Goal: Information Seeking & Learning: Learn about a topic

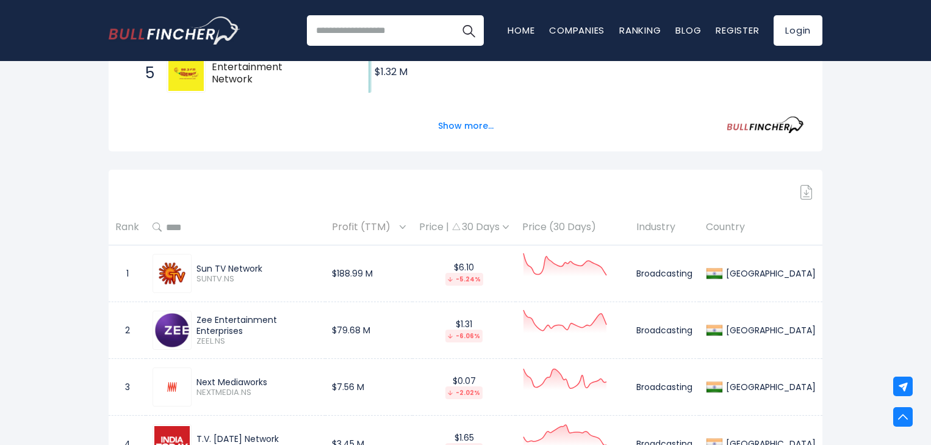
scroll to position [453, 0]
click at [509, 223] on div "Price | 30 Days" at bounding box center [464, 227] width 90 height 13
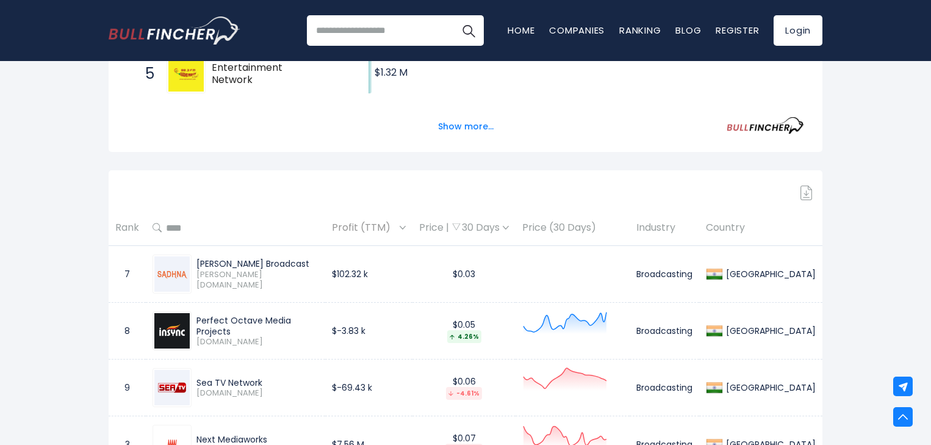
click at [509, 223] on div "Price | 30 Days" at bounding box center [464, 227] width 90 height 13
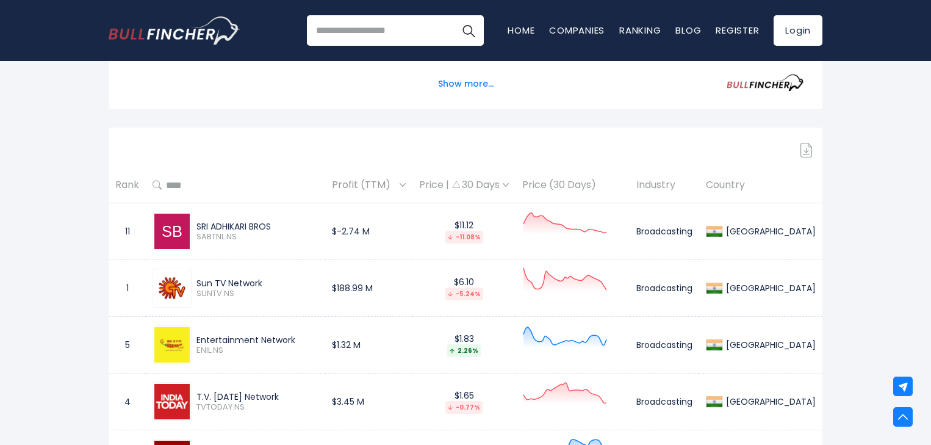
scroll to position [496, 0]
click at [515, 192] on th "Price | 30 Days" at bounding box center [463, 184] width 103 height 36
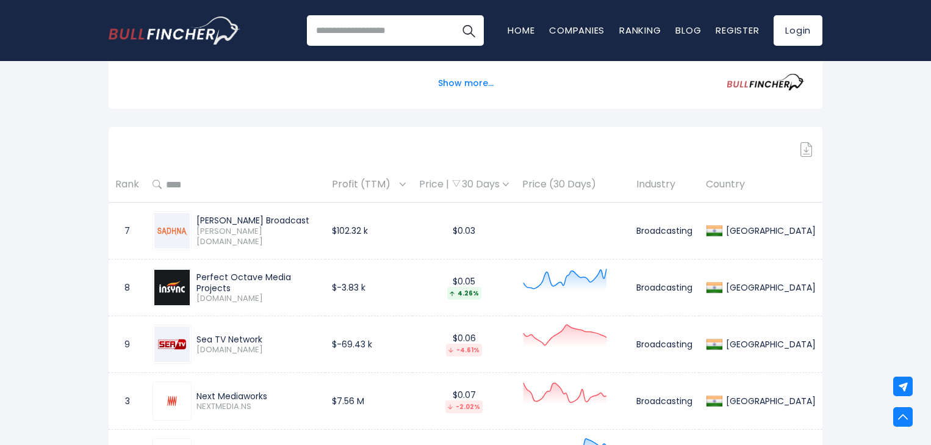
click at [509, 183] on div "Price | 30 Days" at bounding box center [464, 184] width 90 height 13
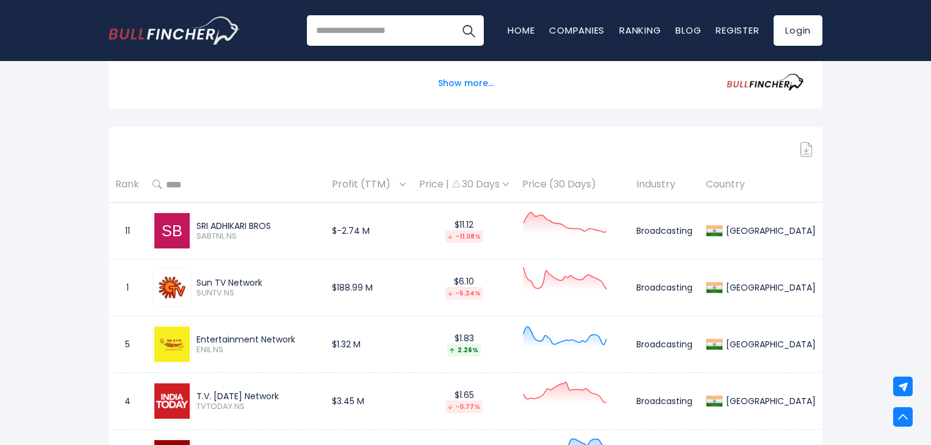
click at [396, 178] on span "Profit (TTM)" at bounding box center [364, 184] width 65 height 19
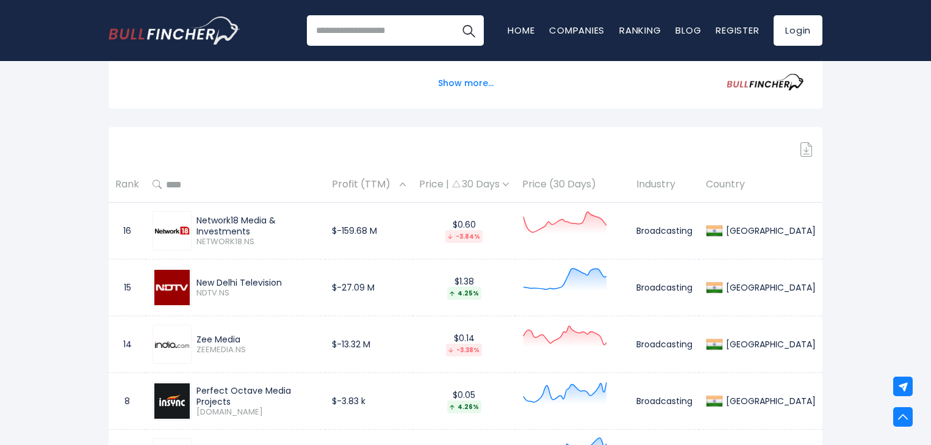
click at [396, 178] on span "Profit (TTM)" at bounding box center [364, 184] width 65 height 19
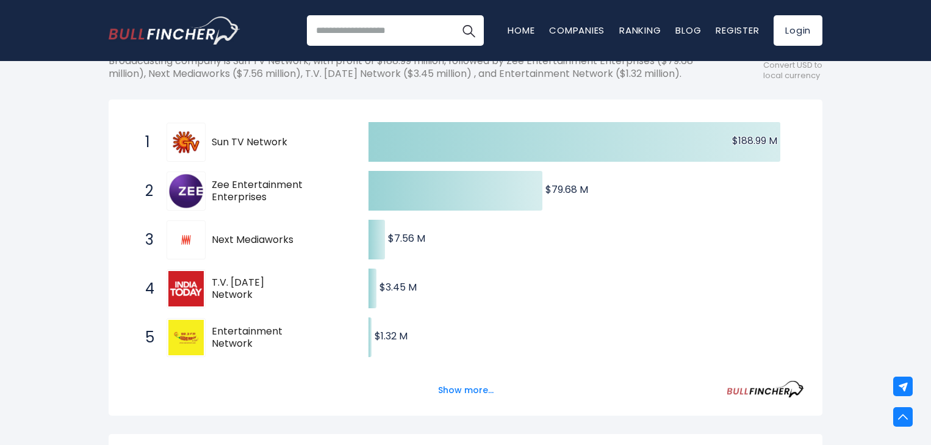
scroll to position [0, 0]
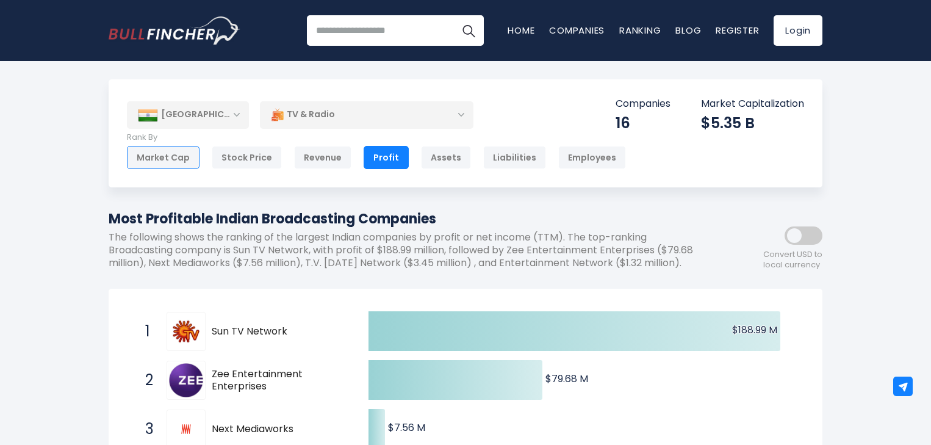
click at [176, 162] on div "Market Cap" at bounding box center [163, 157] width 73 height 23
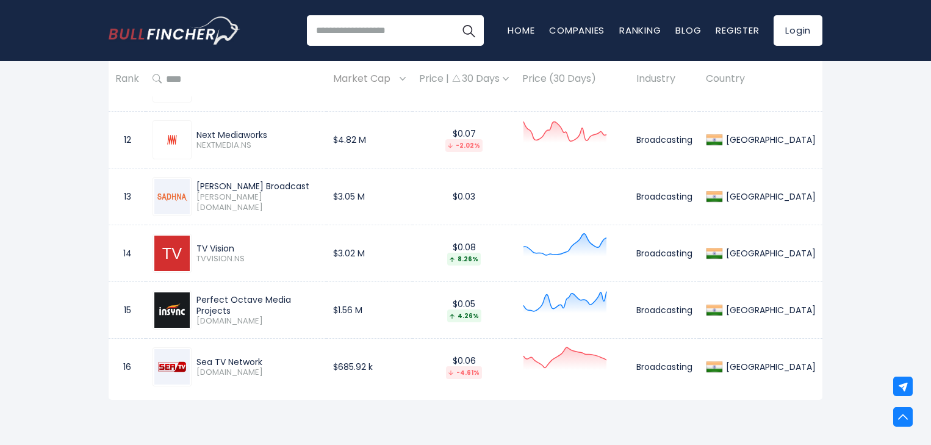
scroll to position [1211, 0]
click at [368, 38] on input "search" at bounding box center [395, 30] width 177 height 30
type input "********"
click at [453, 15] on button "Search" at bounding box center [468, 30] width 30 height 30
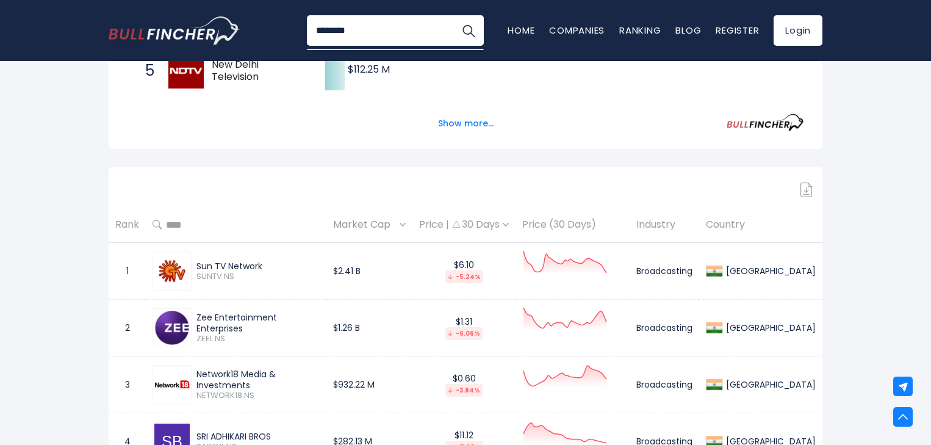
scroll to position [441, 0]
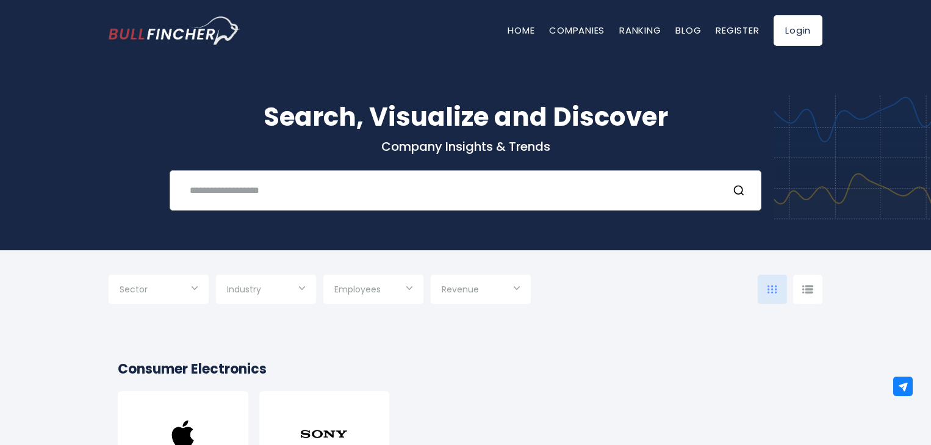
click at [309, 179] on input "text" at bounding box center [449, 190] width 535 height 23
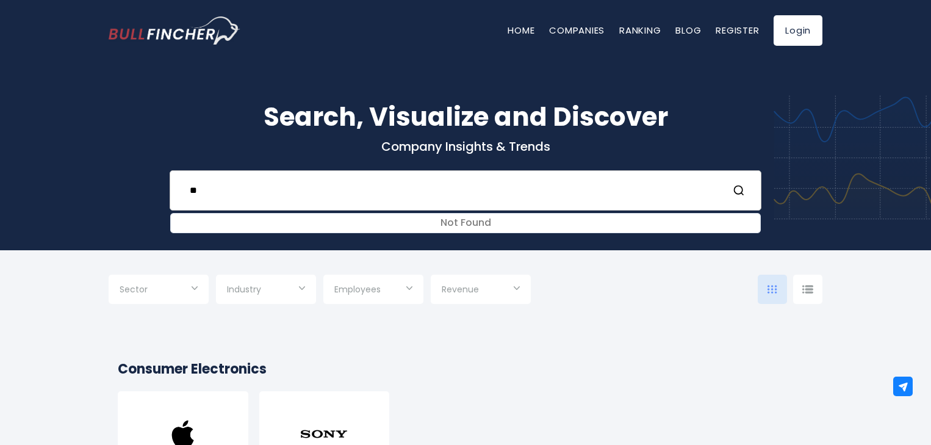
type input "*"
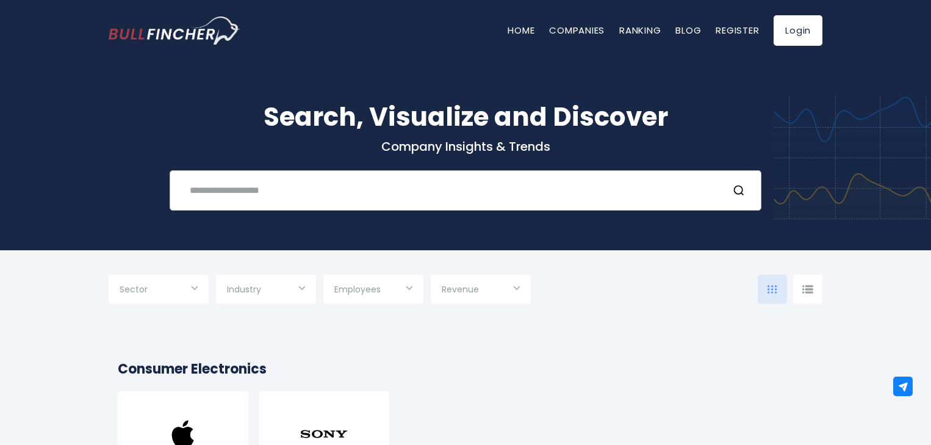
click at [349, 207] on div "Recent searches Trending searches Apple Overview" at bounding box center [466, 190] width 592 height 40
click at [267, 166] on div "Search, Visualize and Discover Company Insights & Trends Recent searches Trendi…" at bounding box center [465, 154] width 732 height 113
click at [265, 179] on input "text" at bounding box center [449, 190] width 535 height 23
type input "*"
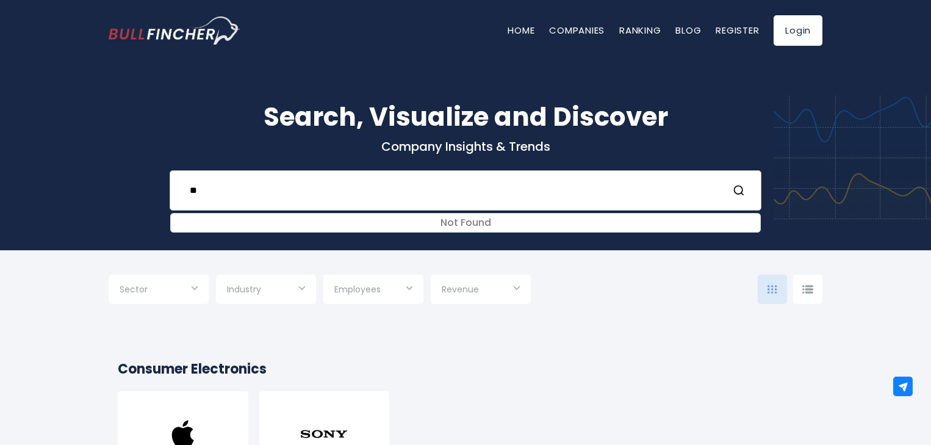
type input "*"
